Goal: Information Seeking & Learning: Find specific fact

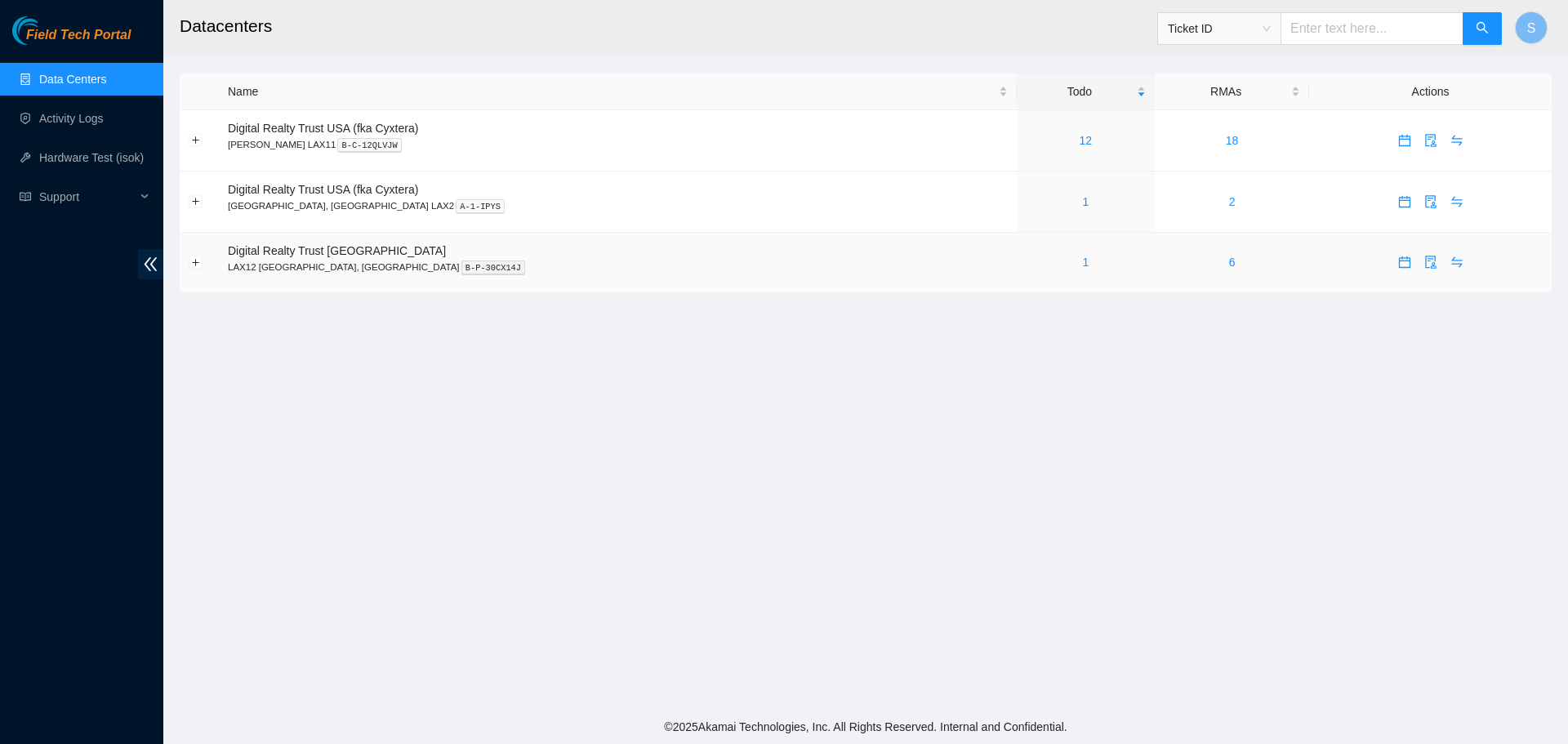
click at [1026, 262] on div "1" at bounding box center [1086, 262] width 120 height 18
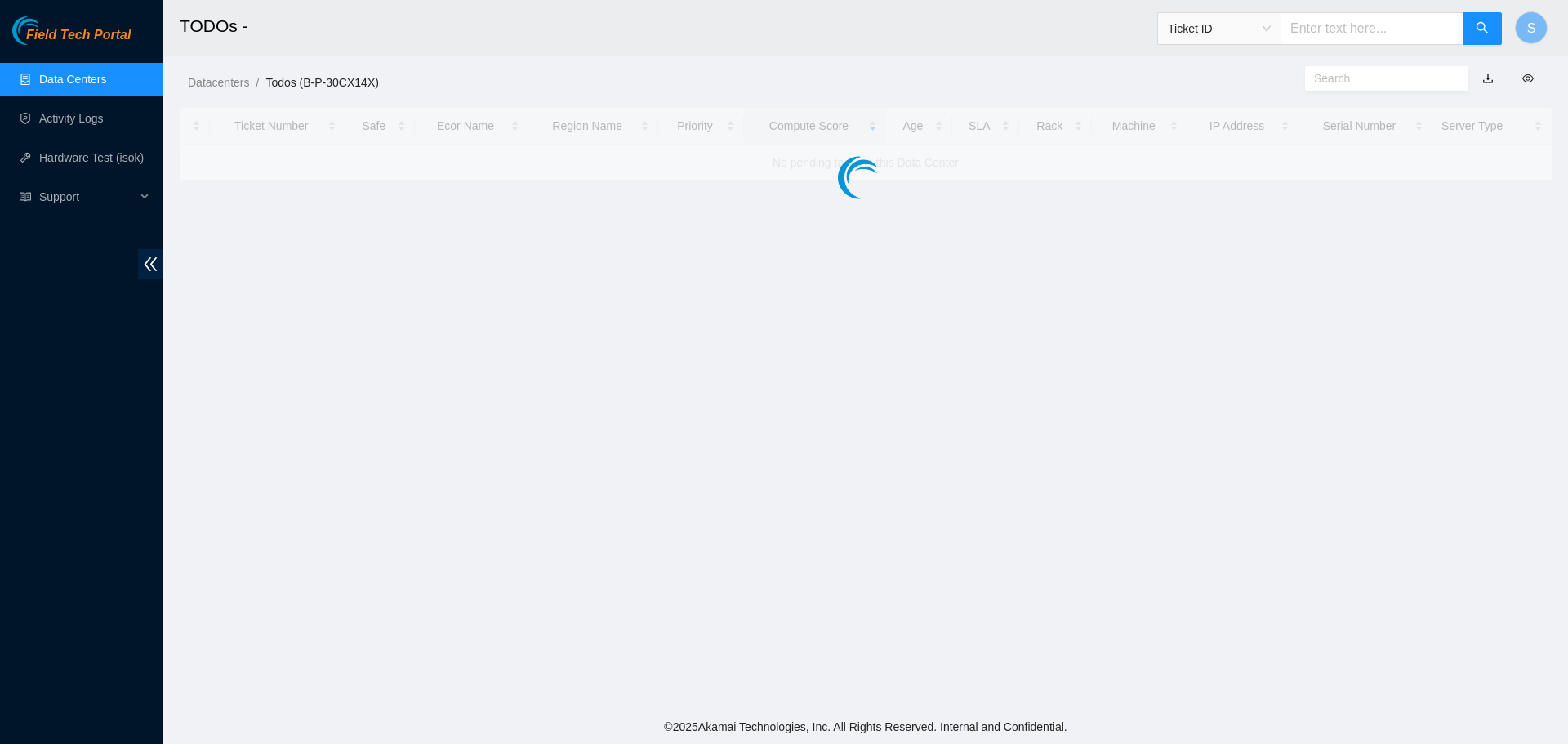
click at [966, 263] on main "TODOs - Ticket ID S Datacenters / Todos (B-P-30CX14X) / Ticket Number Safe Ecor…" at bounding box center [865, 354] width 1404 height 709
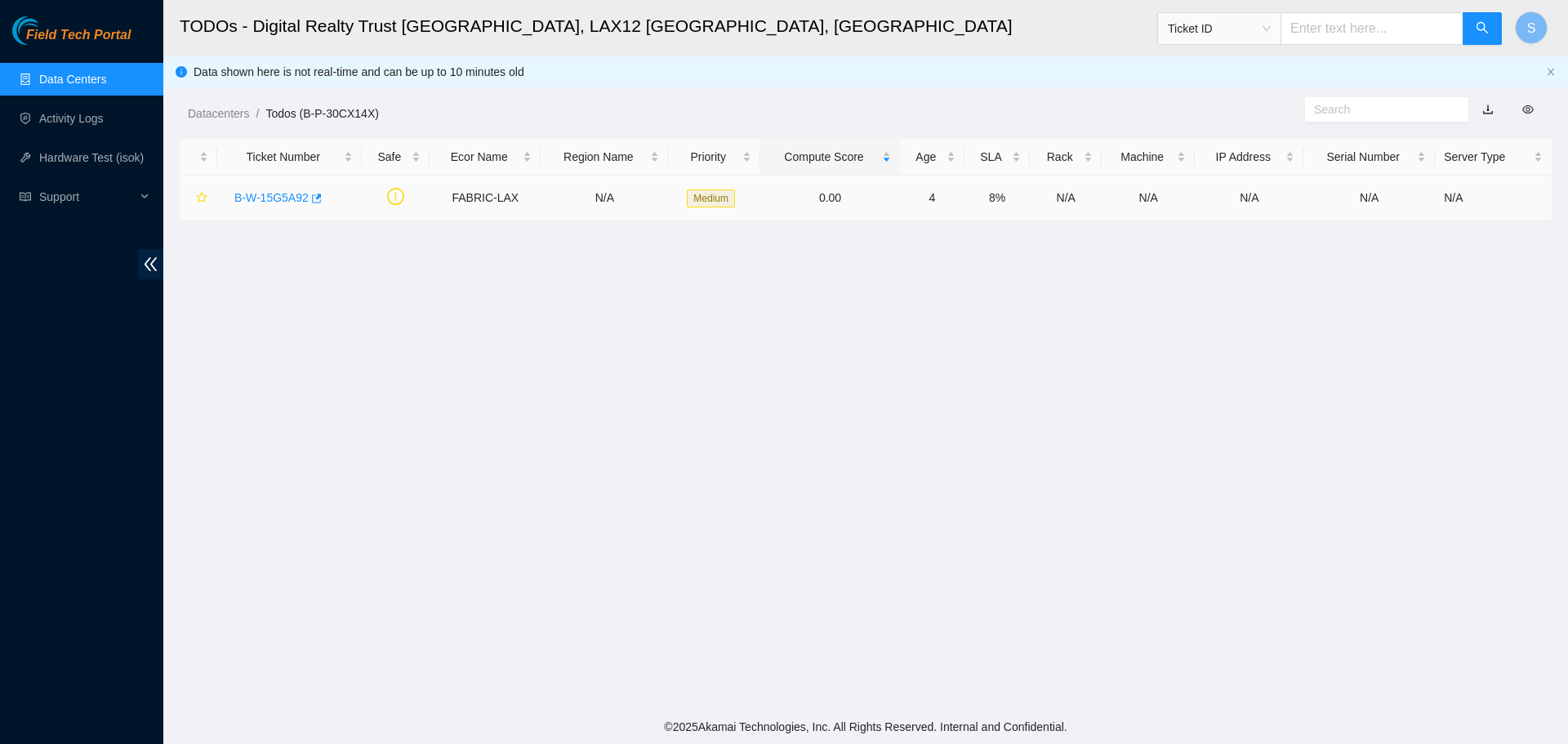
click at [268, 198] on link "B-W-15G5A92" at bounding box center [271, 197] width 75 height 13
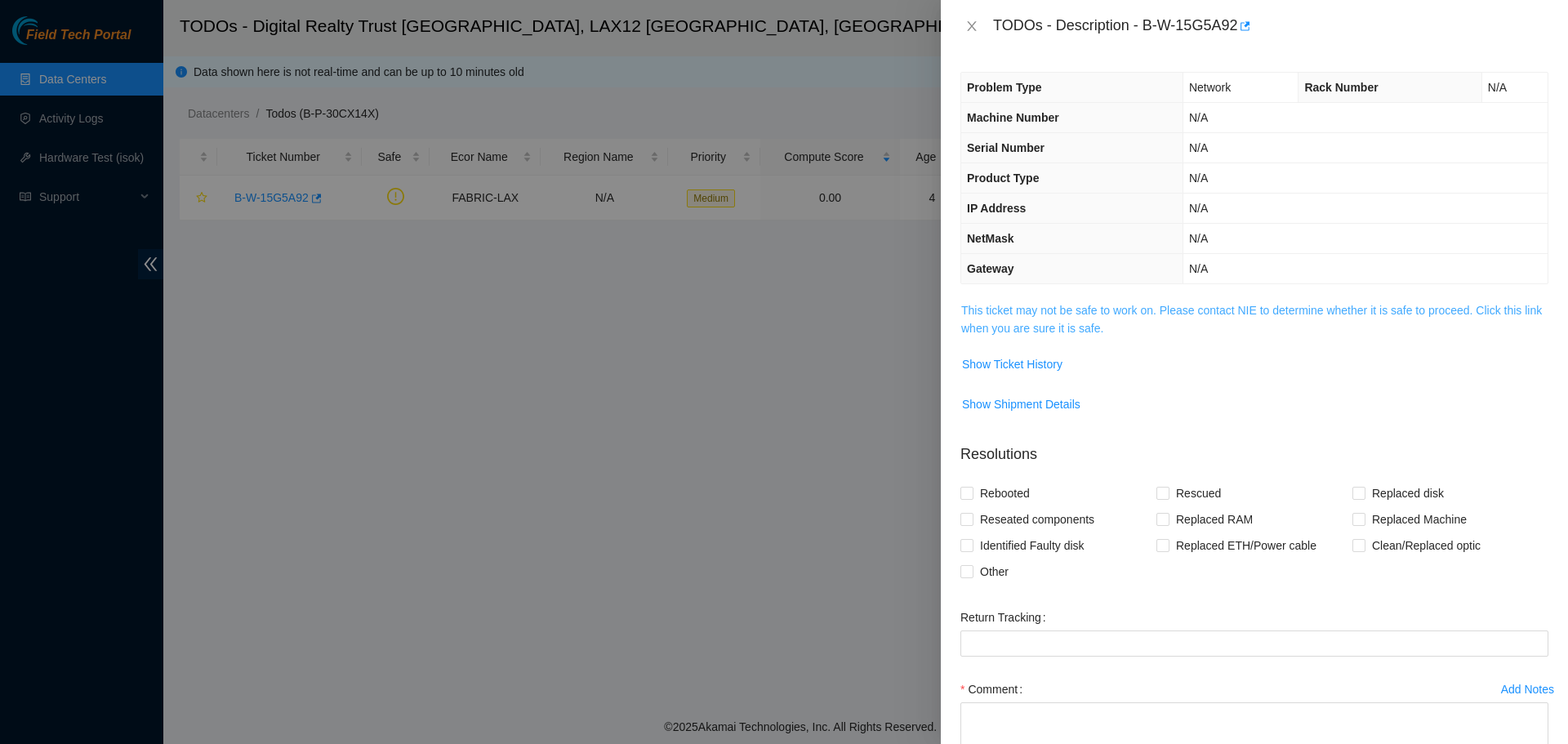
click at [1027, 325] on link "This ticket may not be safe to work on. Please contact NIE to determine whether…" at bounding box center [1251, 319] width 581 height 31
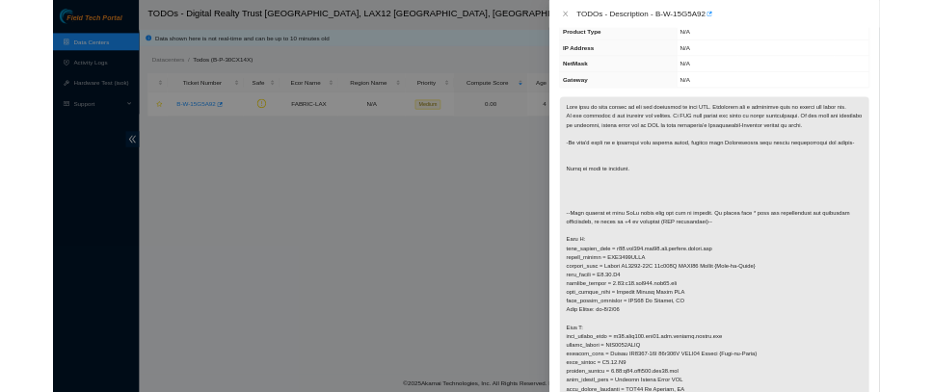
scroll to position [385, 0]
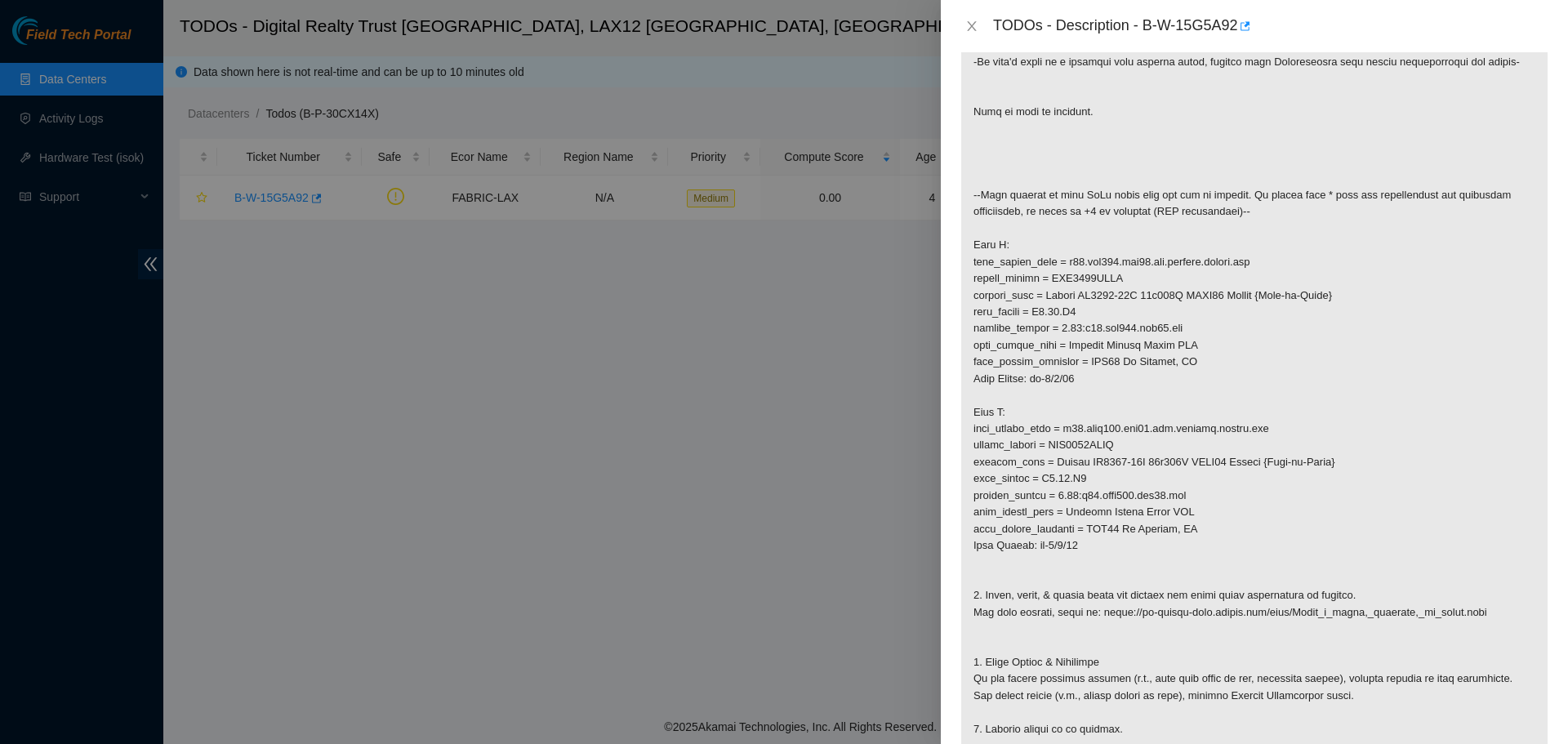
drag, startPoint x: 655, startPoint y: 215, endPoint x: 528, endPoint y: 219, distance: 127.1
click at [655, 215] on div at bounding box center [784, 372] width 1568 height 744
click at [277, 199] on div at bounding box center [784, 372] width 1568 height 744
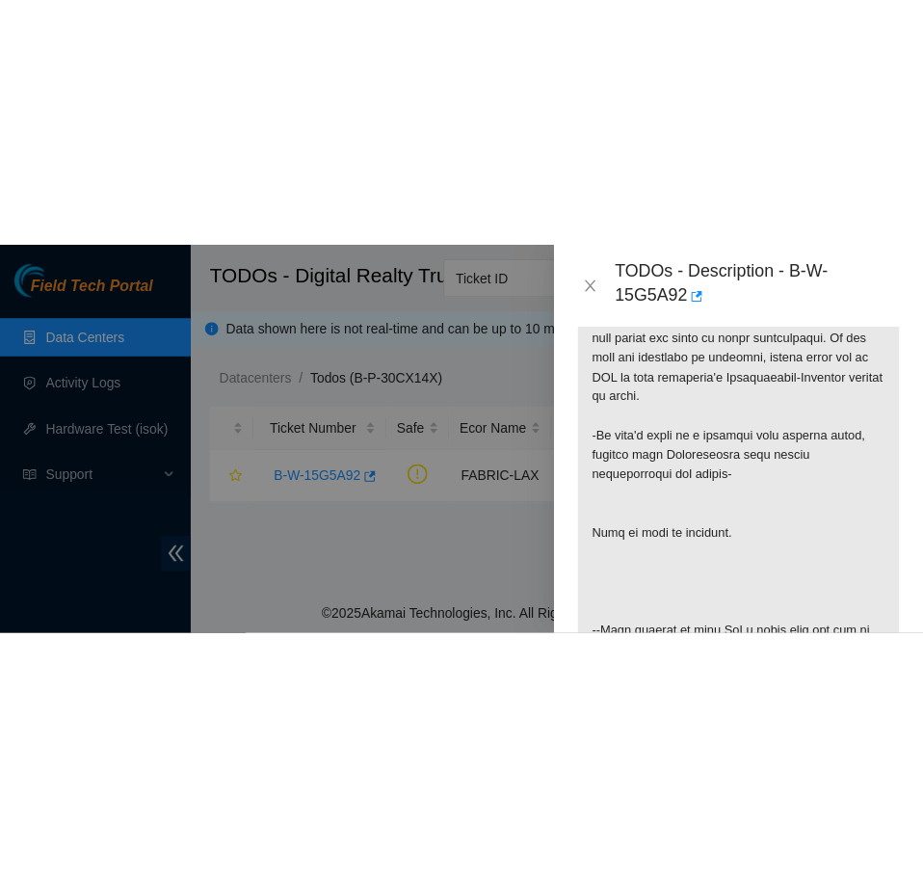
scroll to position [428, 0]
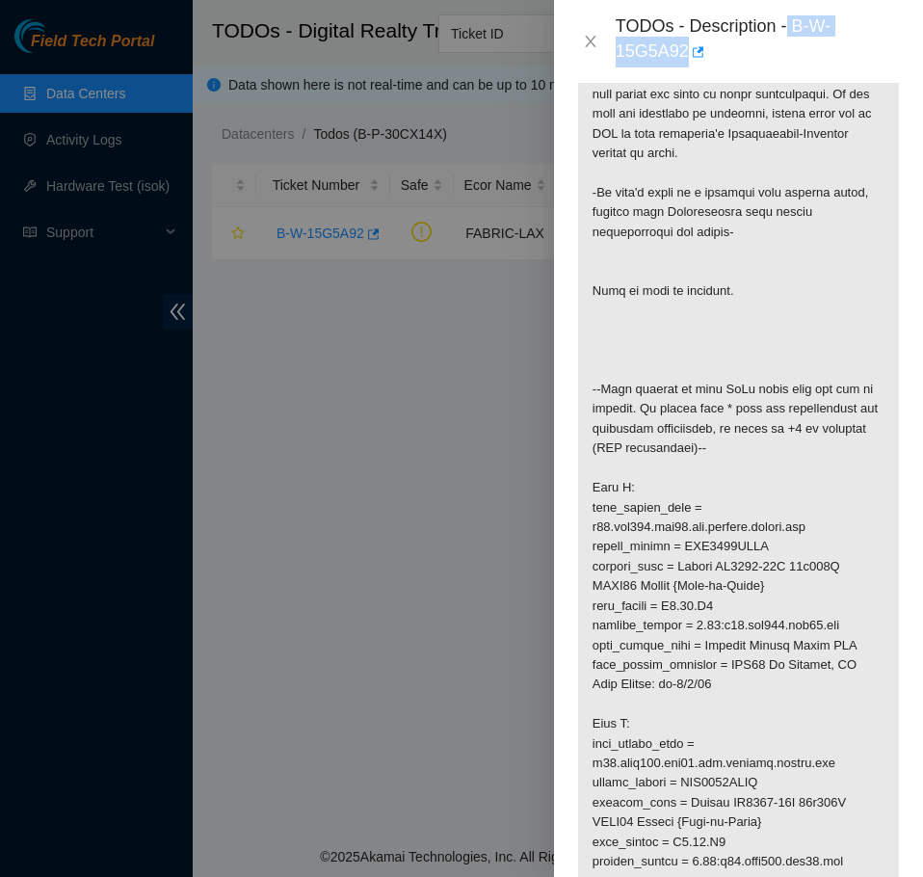
drag, startPoint x: 791, startPoint y: 26, endPoint x: 816, endPoint y: 41, distance: 29.4
click at [816, 41] on div "TODOs - Description - B-W-15G5A92" at bounding box center [758, 41] width 284 height 52
copy div "B-W-15G5A92"
click at [598, 36] on button "Close" at bounding box center [590, 42] width 27 height 18
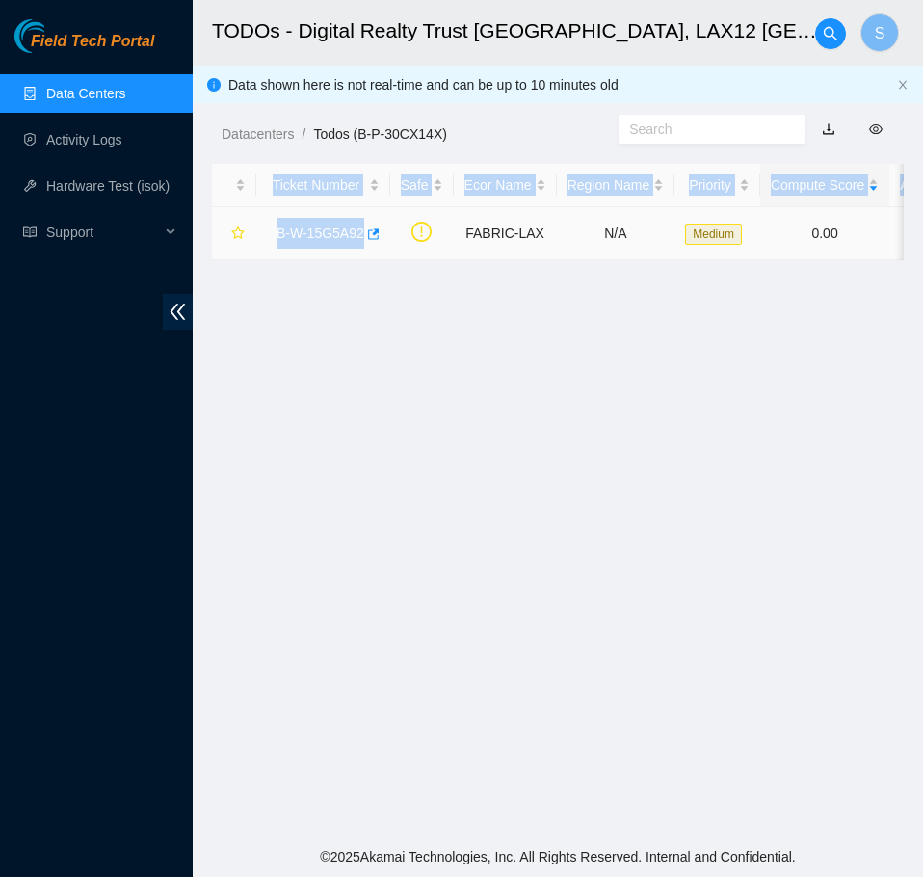
scroll to position [0, 586]
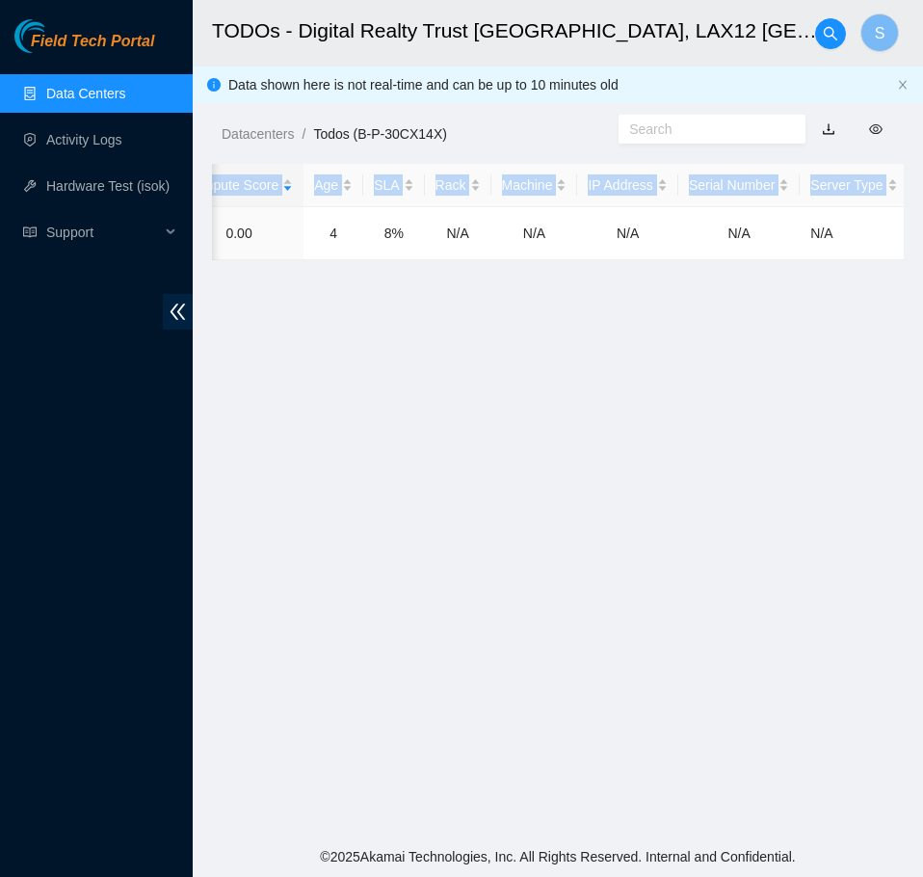
drag, startPoint x: 455, startPoint y: 229, endPoint x: 975, endPoint y: 256, distance: 520.9
click at [923, 256] on html "Field Tech Portal Data Centers Activity Logs Hardware Test (isok) Support TODOs…" at bounding box center [461, 438] width 923 height 877
copy table "Ticket Number Safe Ecor Name Region Name Priority Compute Score Age SLA Rack Ma…"
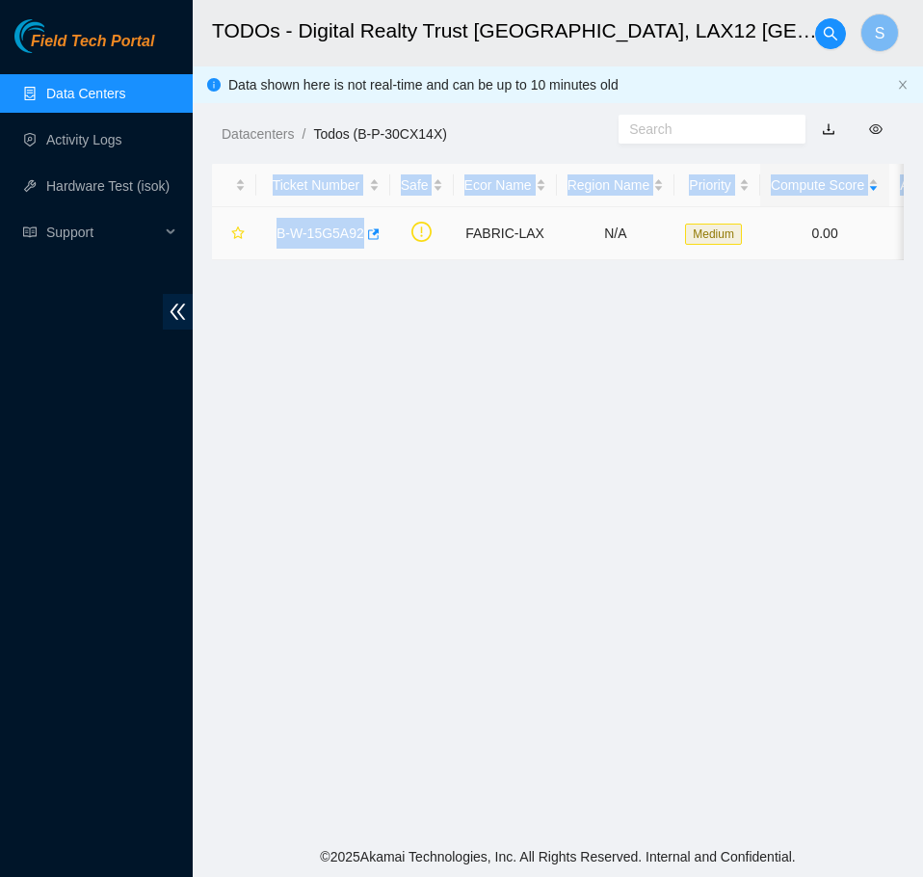
click at [318, 231] on link "B-W-15G5A92" at bounding box center [320, 232] width 88 height 15
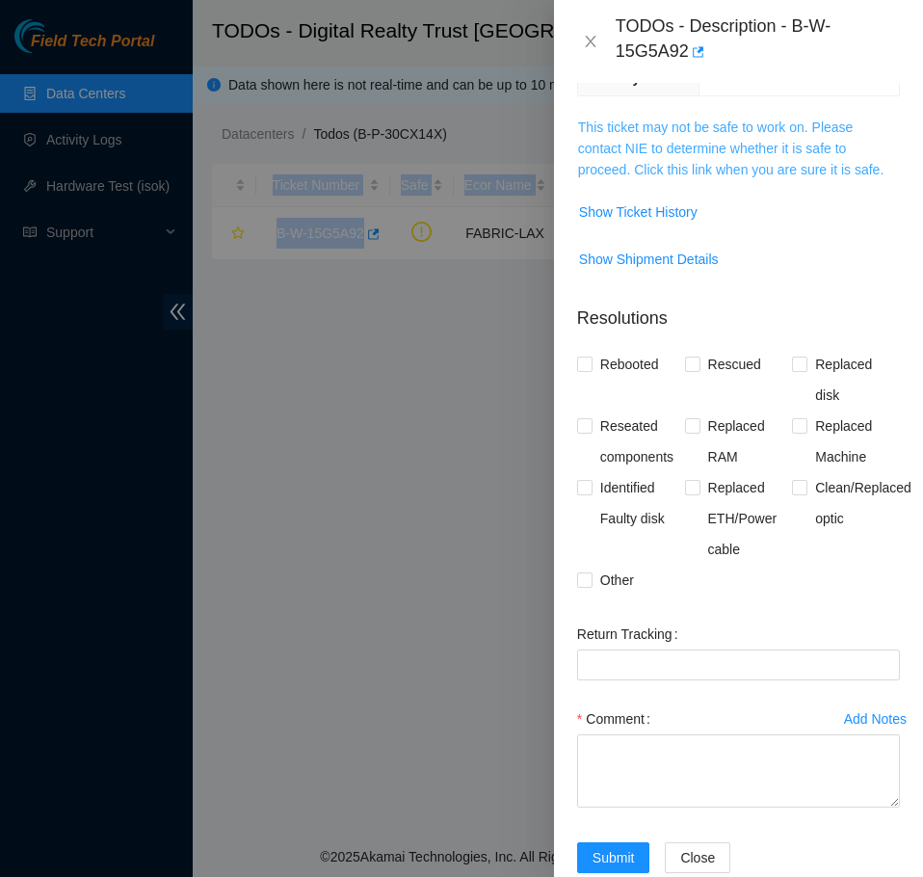
click at [831, 173] on link "This ticket may not be safe to work on. Please contact NIE to determine whether…" at bounding box center [730, 148] width 305 height 58
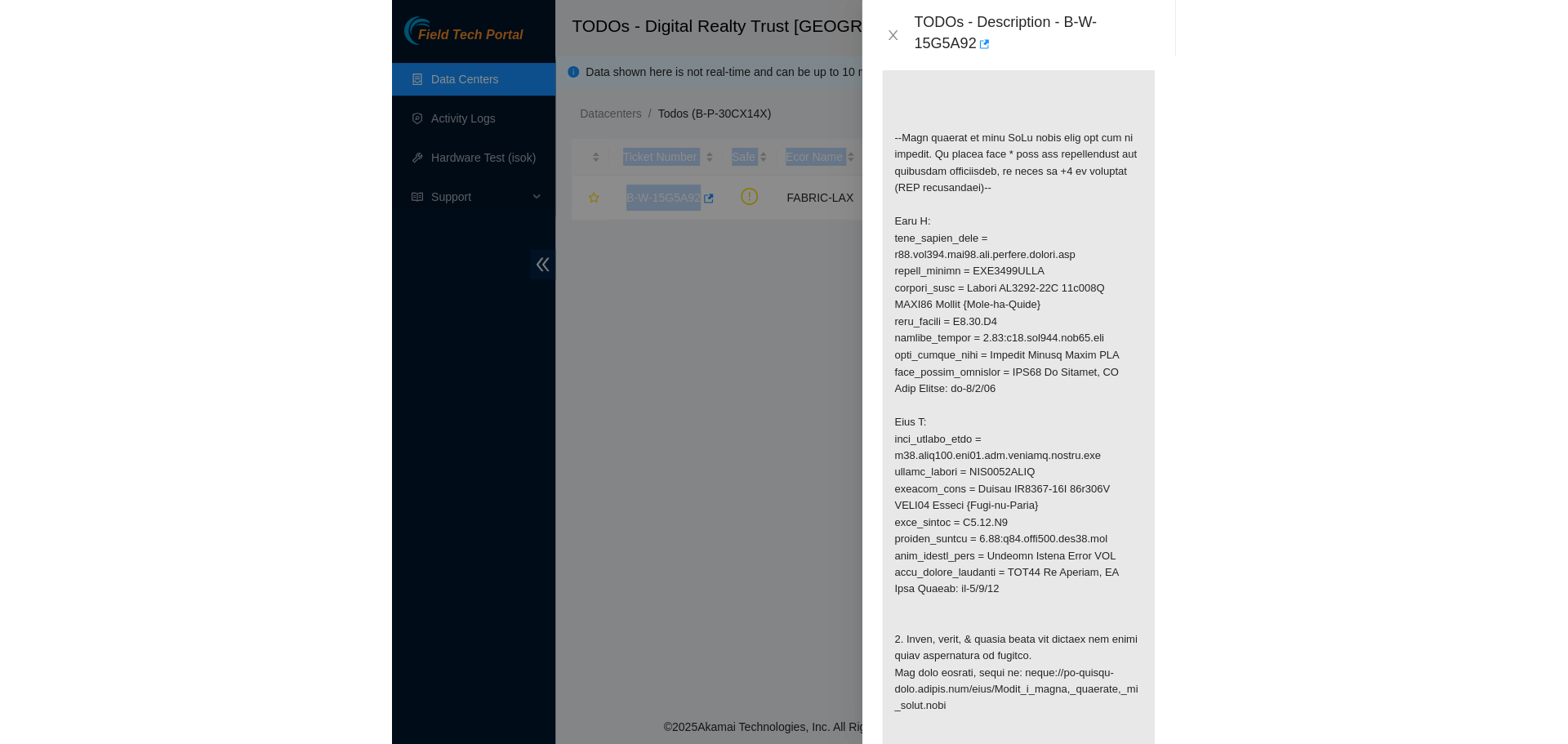
scroll to position [583, 0]
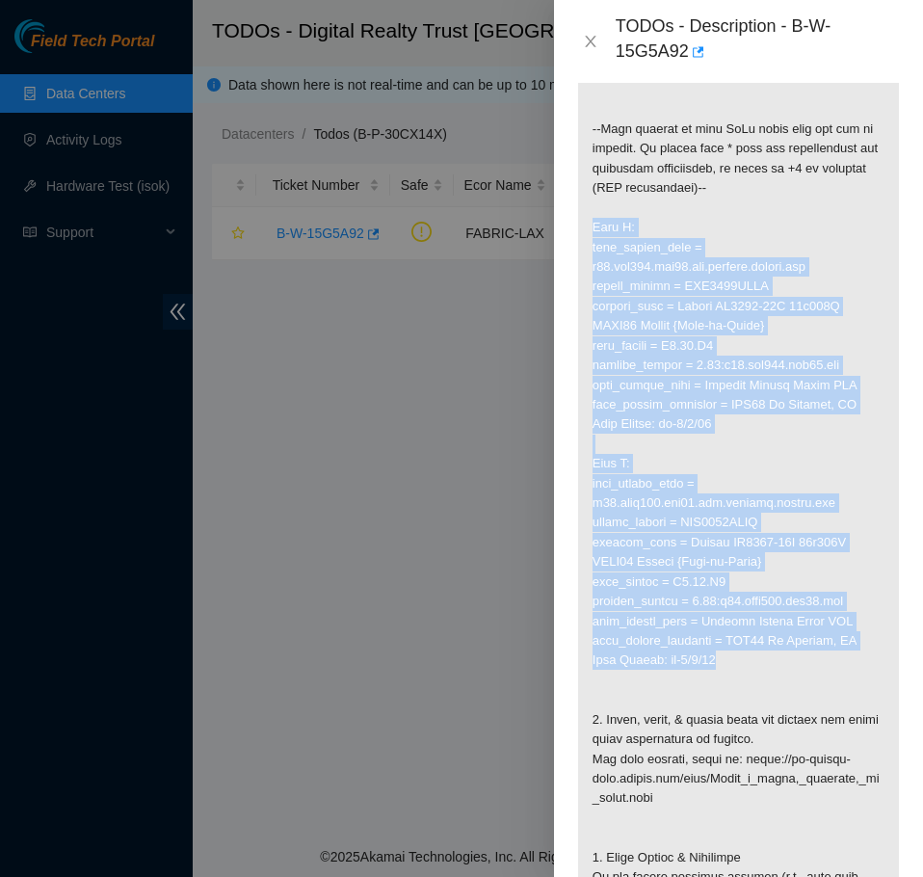
drag, startPoint x: 584, startPoint y: 218, endPoint x: 749, endPoint y: 662, distance: 473.7
click at [749, 662] on p at bounding box center [738, 434] width 321 height 1407
copy p "Side A: fqdn_router_name = [DOMAIN_NAME] serial_number = AAA2009AACO product_na…"
click at [848, 324] on p at bounding box center [738, 434] width 321 height 1407
click at [852, 358] on p at bounding box center [738, 434] width 321 height 1407
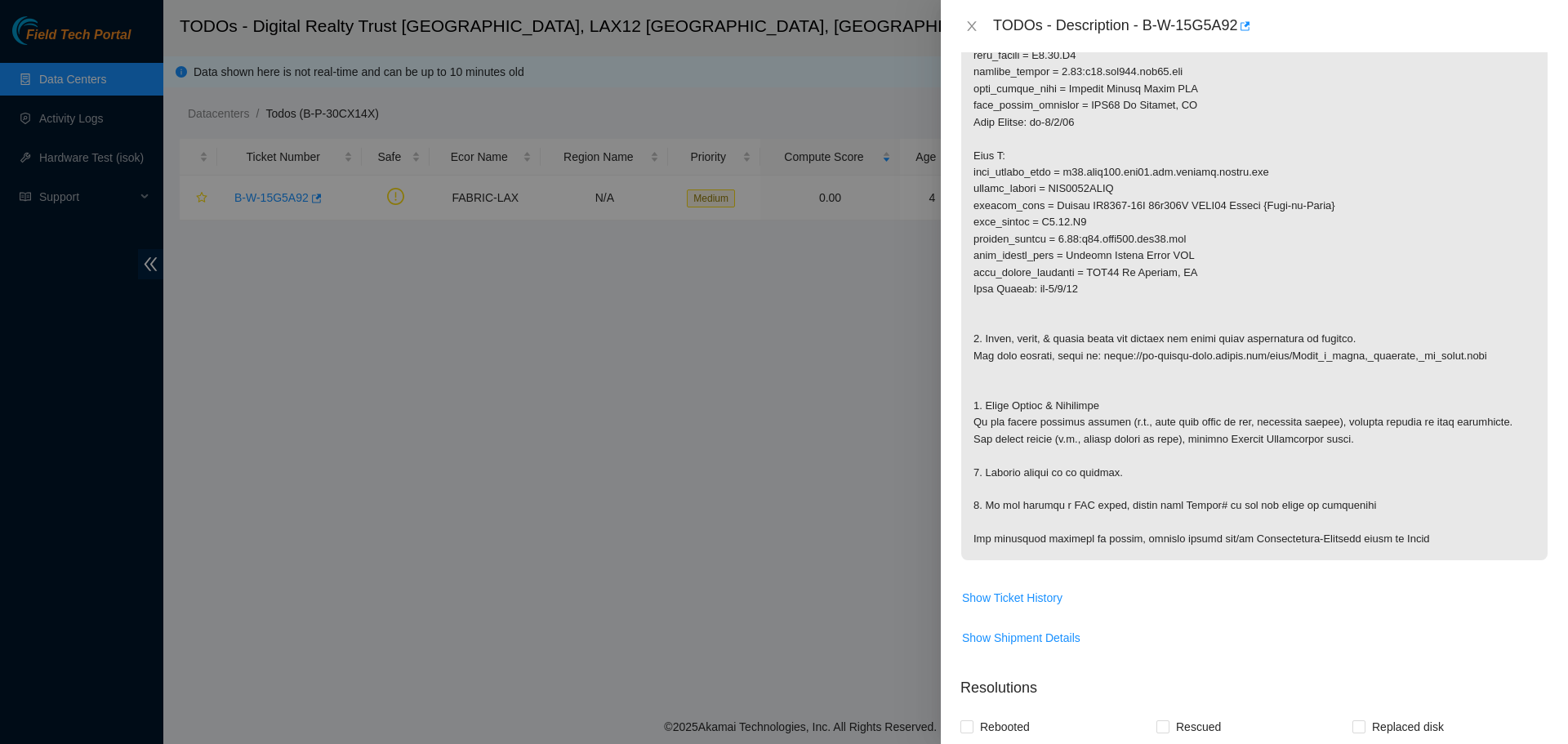
scroll to position [547, 0]
